Goal: Task Accomplishment & Management: Manage account settings

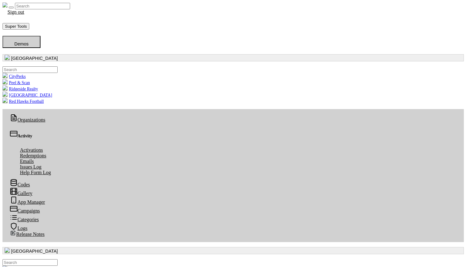
radio input "true"
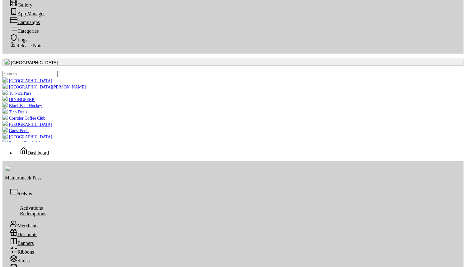
scroll to position [122, 0]
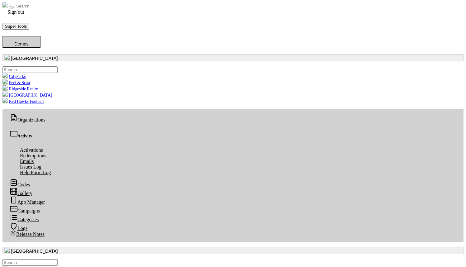
scroll to position [2, 0]
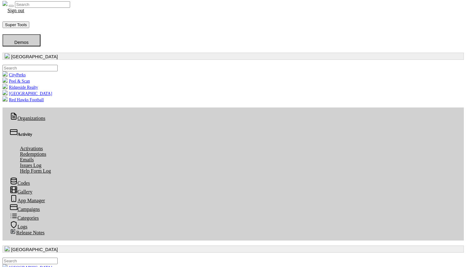
radio input "true"
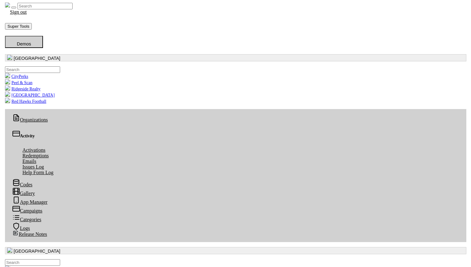
scroll to position [2, 0]
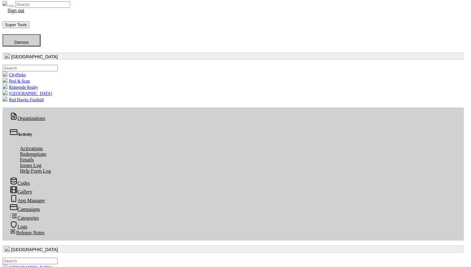
radio input "true"
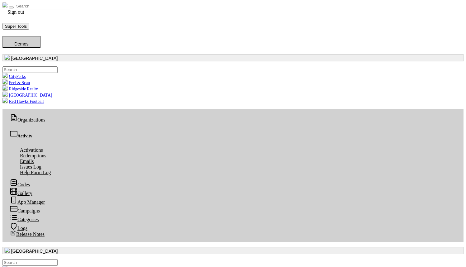
scroll to position [2, 0]
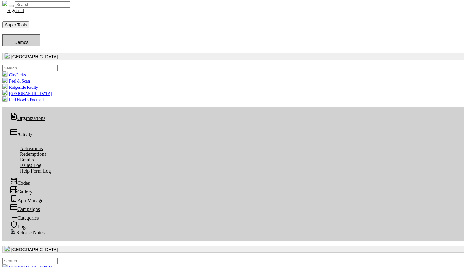
radio input "true"
